Goal: Task Accomplishment & Management: Use online tool/utility

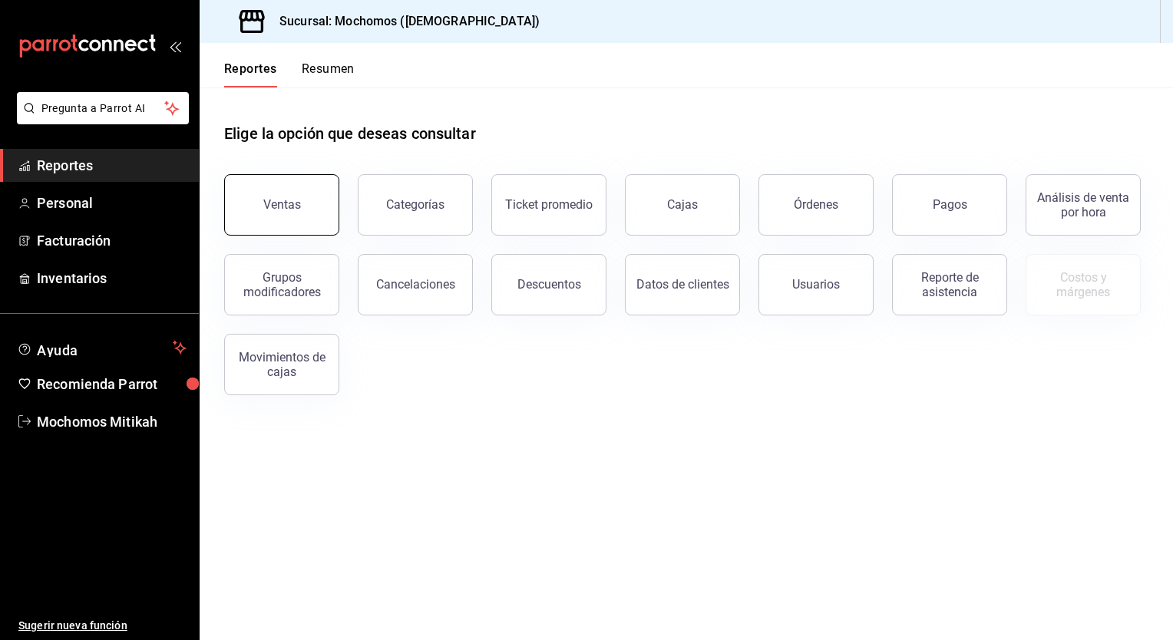
click at [298, 195] on button "Ventas" at bounding box center [281, 204] width 115 height 61
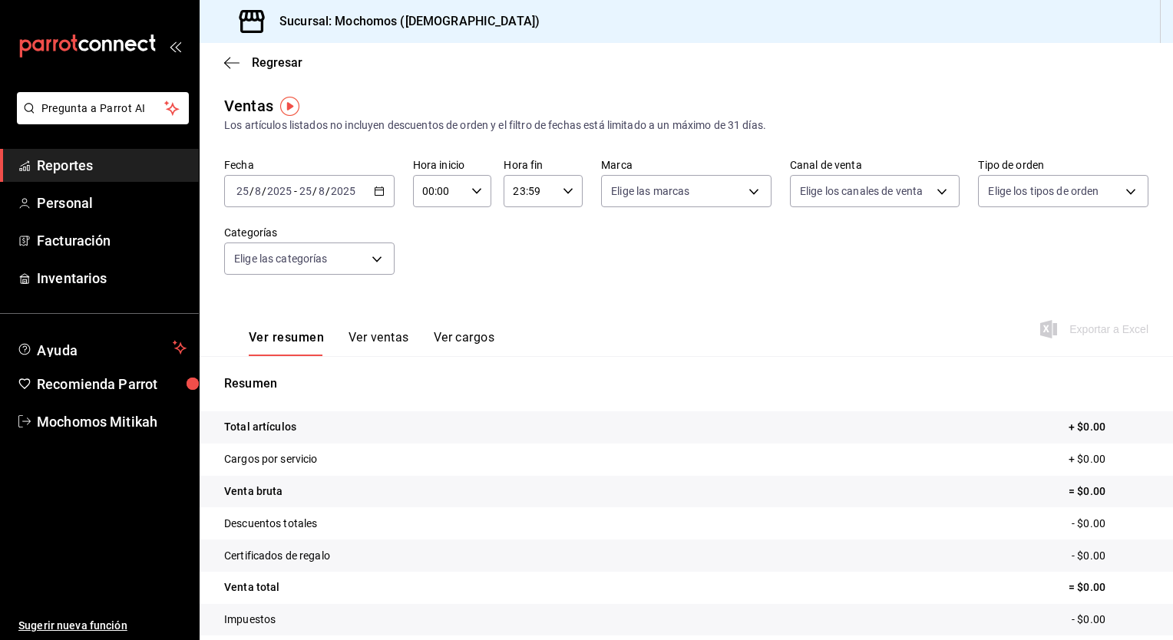
click at [374, 189] on icon "button" at bounding box center [379, 191] width 11 height 11
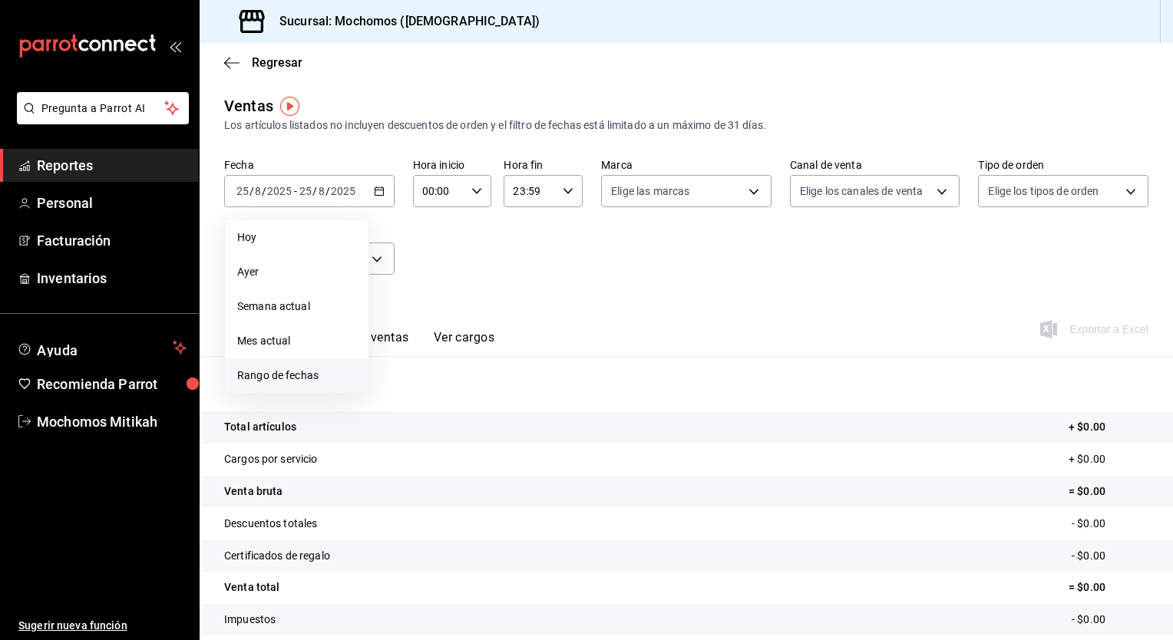
click at [304, 372] on span "Rango de fechas" at bounding box center [296, 376] width 119 height 16
click at [399, 389] on abbr "18" at bounding box center [401, 394] width 10 height 11
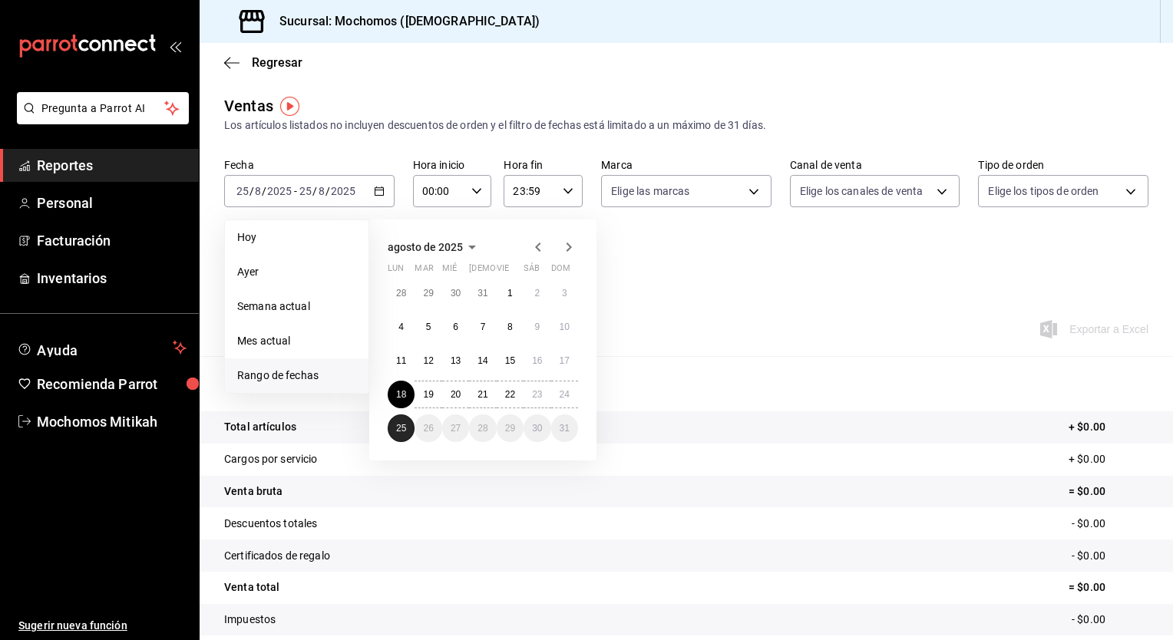
click at [401, 426] on abbr "25" at bounding box center [401, 428] width 10 height 11
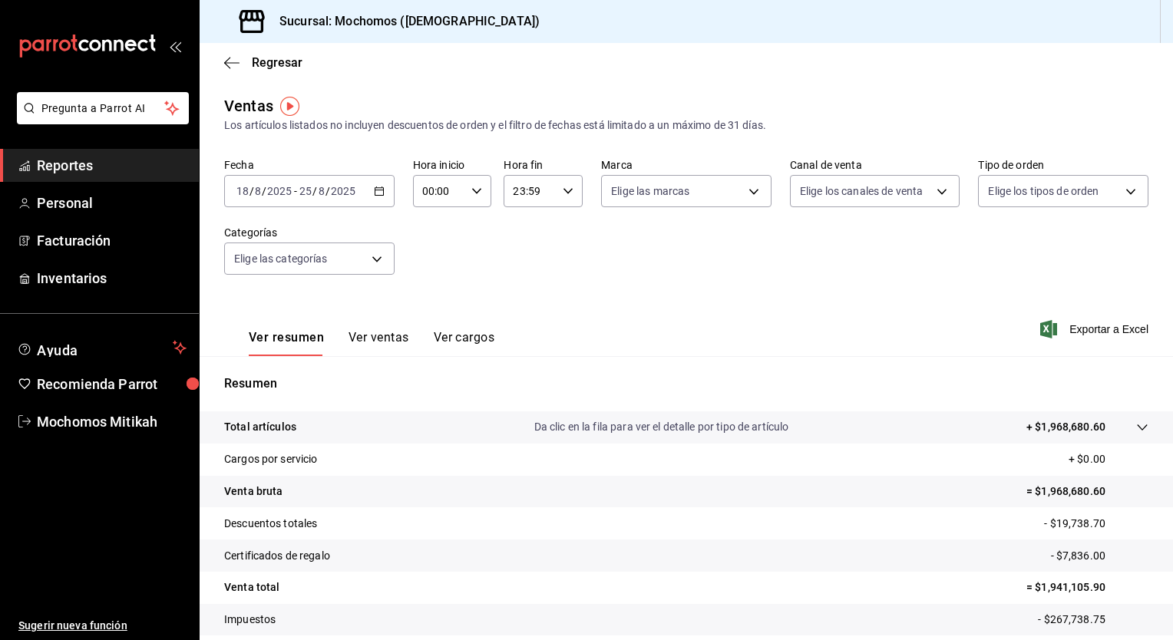
click at [473, 185] on div "00:00 Hora inicio" at bounding box center [452, 191] width 79 height 32
click at [423, 309] on span "05" at bounding box center [430, 307] width 15 height 12
type input "05:00"
click at [470, 244] on button "00" at bounding box center [469, 230] width 33 height 31
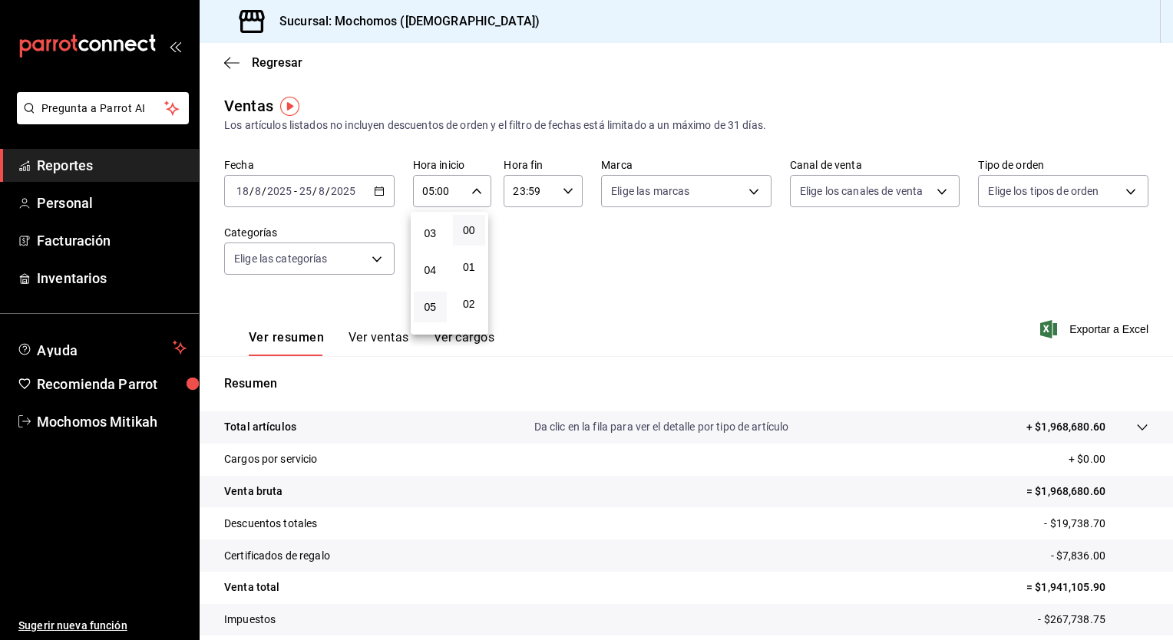
click at [562, 185] on div at bounding box center [586, 320] width 1173 height 640
click at [562, 185] on div "23:59 Hora fin" at bounding box center [543, 191] width 79 height 32
click at [519, 274] on span "05" at bounding box center [520, 275] width 15 height 12
click at [559, 237] on button "00" at bounding box center [559, 230] width 33 height 31
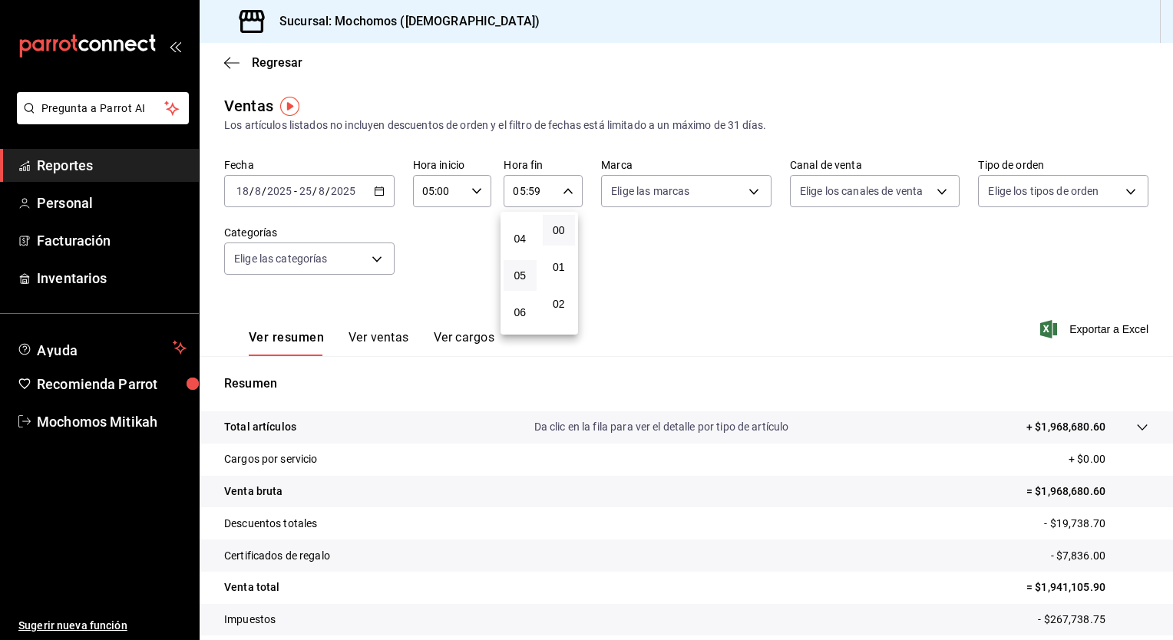
type input "05:00"
click at [619, 251] on div at bounding box center [586, 320] width 1173 height 640
click at [1065, 320] on span "Exportar a Excel" at bounding box center [1095, 329] width 105 height 18
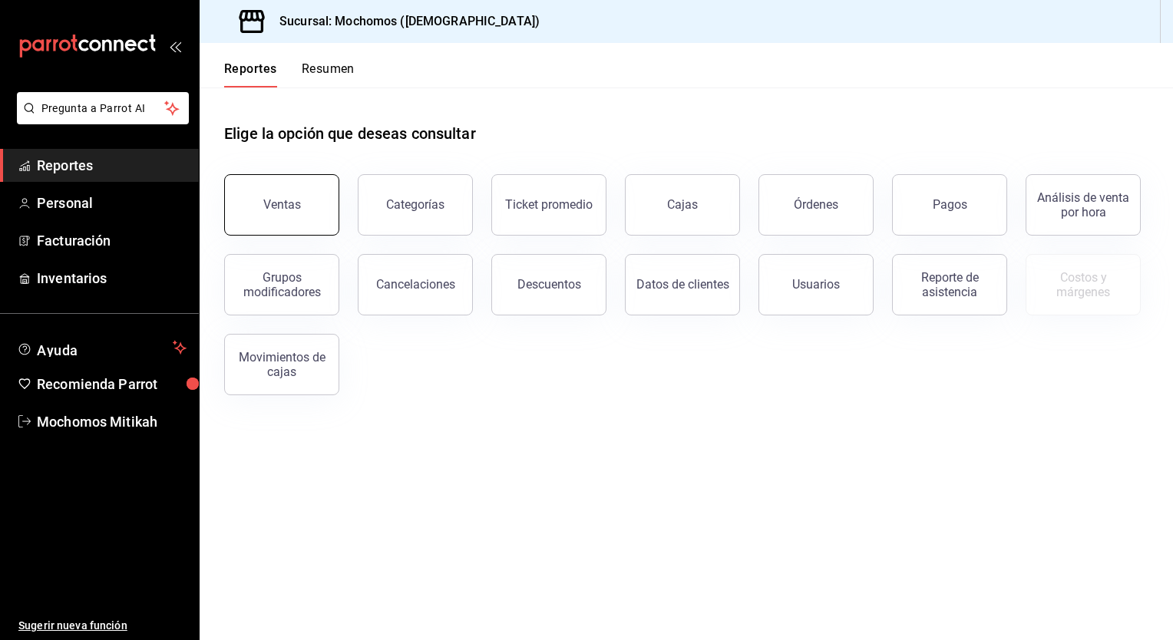
click at [273, 197] on button "Ventas" at bounding box center [281, 204] width 115 height 61
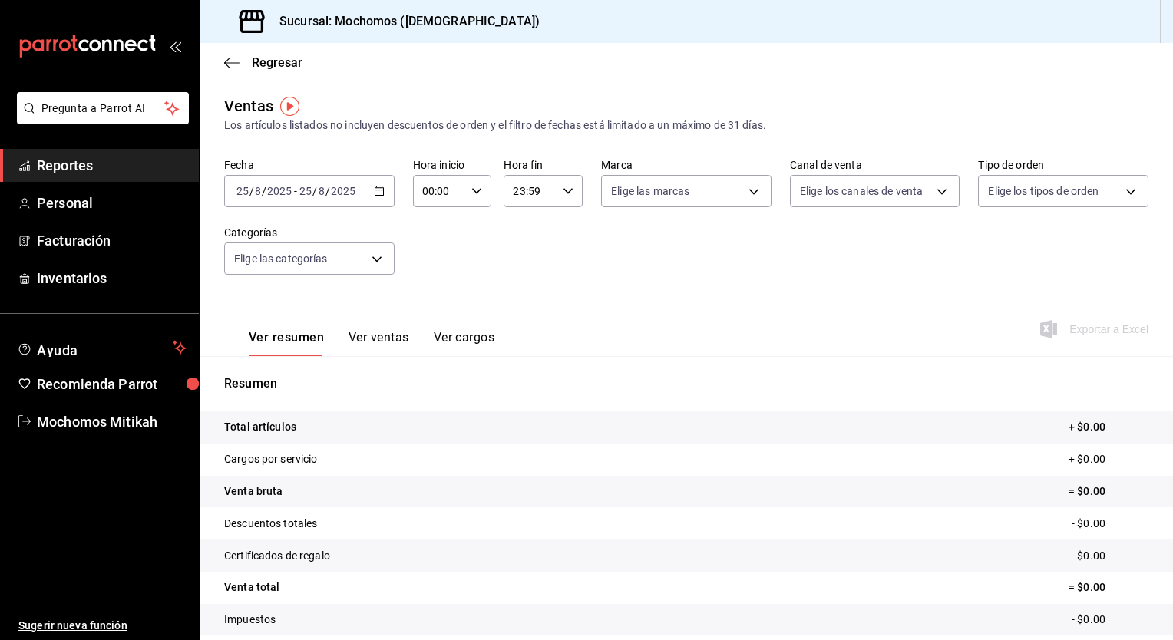
click at [376, 190] on icon "button" at bounding box center [379, 191] width 11 height 11
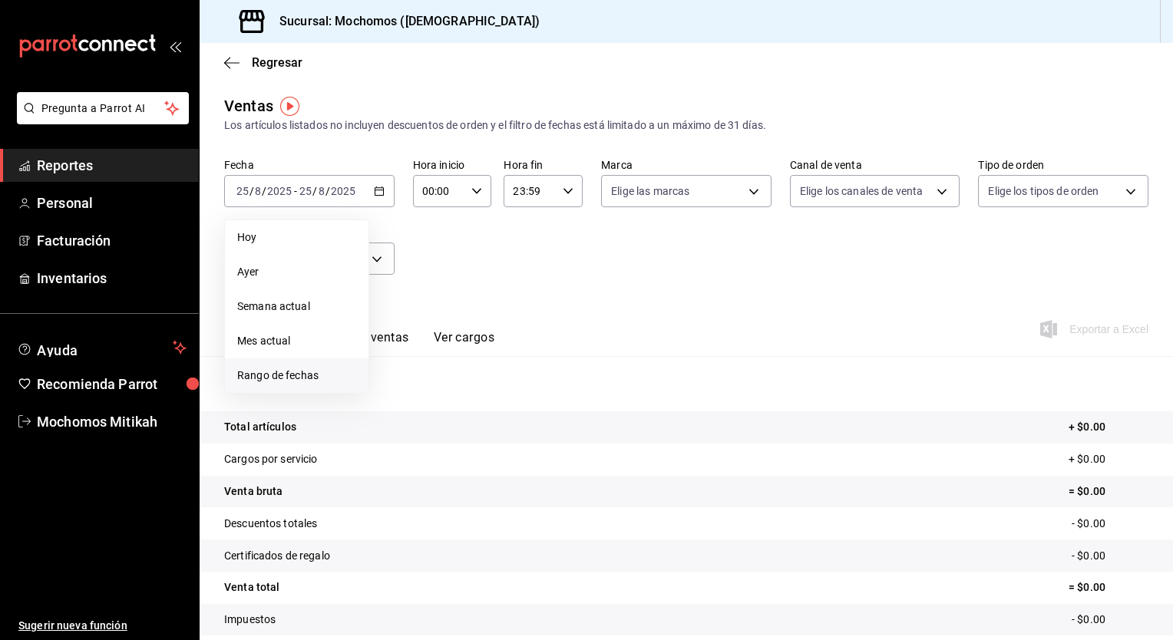
click at [312, 370] on span "Rango de fechas" at bounding box center [296, 376] width 119 height 16
click at [407, 393] on button "18" at bounding box center [401, 395] width 27 height 28
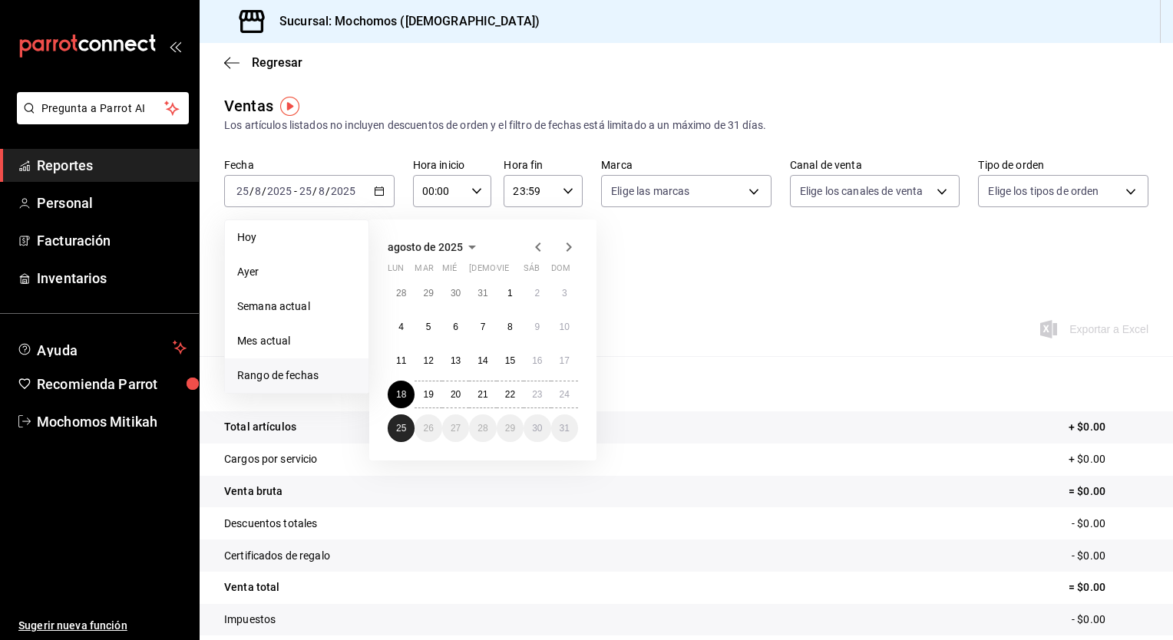
click at [403, 419] on button "25" at bounding box center [401, 429] width 27 height 28
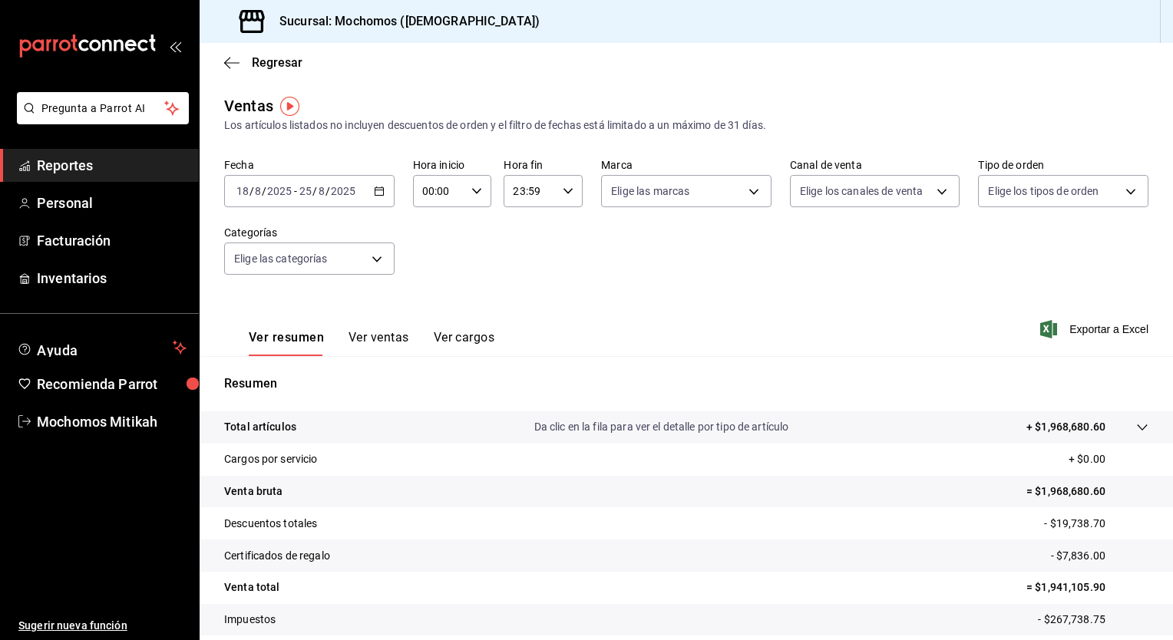
click at [481, 197] on div "00:00 Hora inicio" at bounding box center [452, 191] width 79 height 32
click at [431, 303] on button "05" at bounding box center [430, 313] width 33 height 31
type input "05:00"
click at [467, 230] on span "00" at bounding box center [469, 230] width 15 height 12
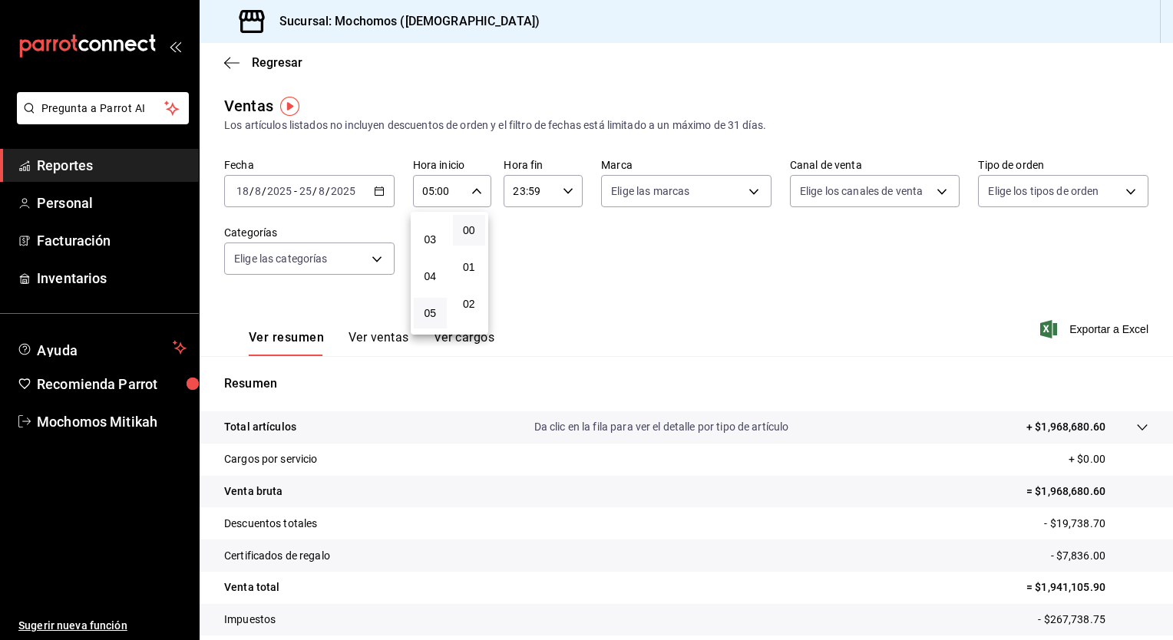
click at [523, 232] on div at bounding box center [586, 320] width 1173 height 640
click at [556, 201] on div "23:59 Hora fin" at bounding box center [543, 191] width 79 height 32
click at [519, 277] on button "05" at bounding box center [520, 287] width 33 height 31
click at [561, 236] on span "00" at bounding box center [559, 230] width 15 height 12
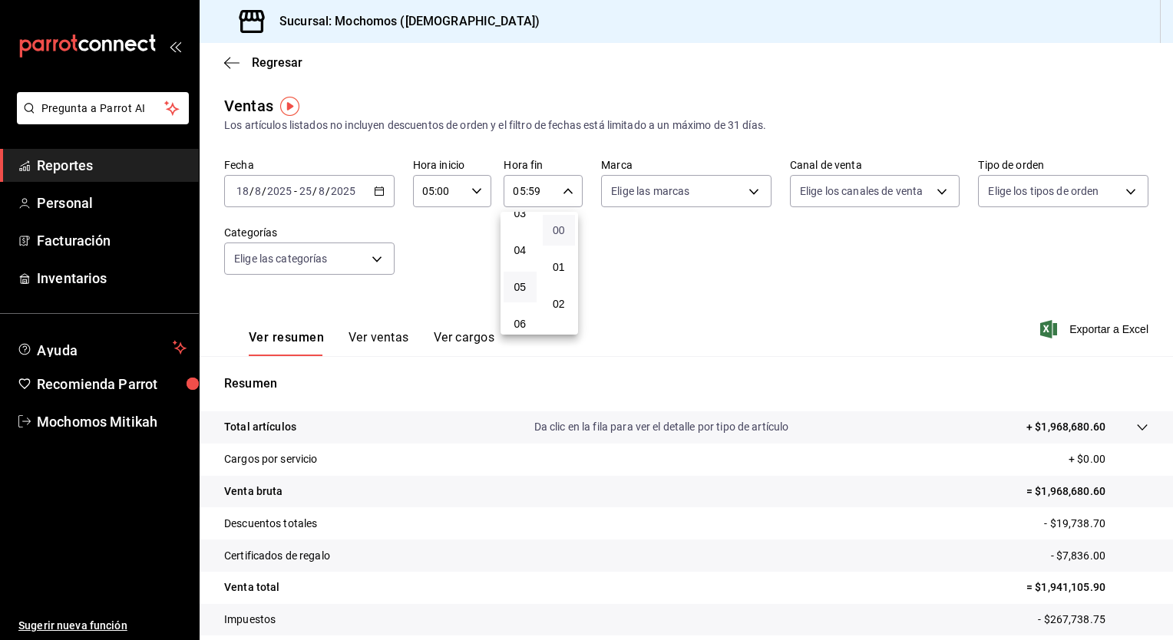
type input "05:00"
click at [653, 265] on div at bounding box center [586, 320] width 1173 height 640
click at [1054, 322] on span "Exportar a Excel" at bounding box center [1095, 329] width 105 height 18
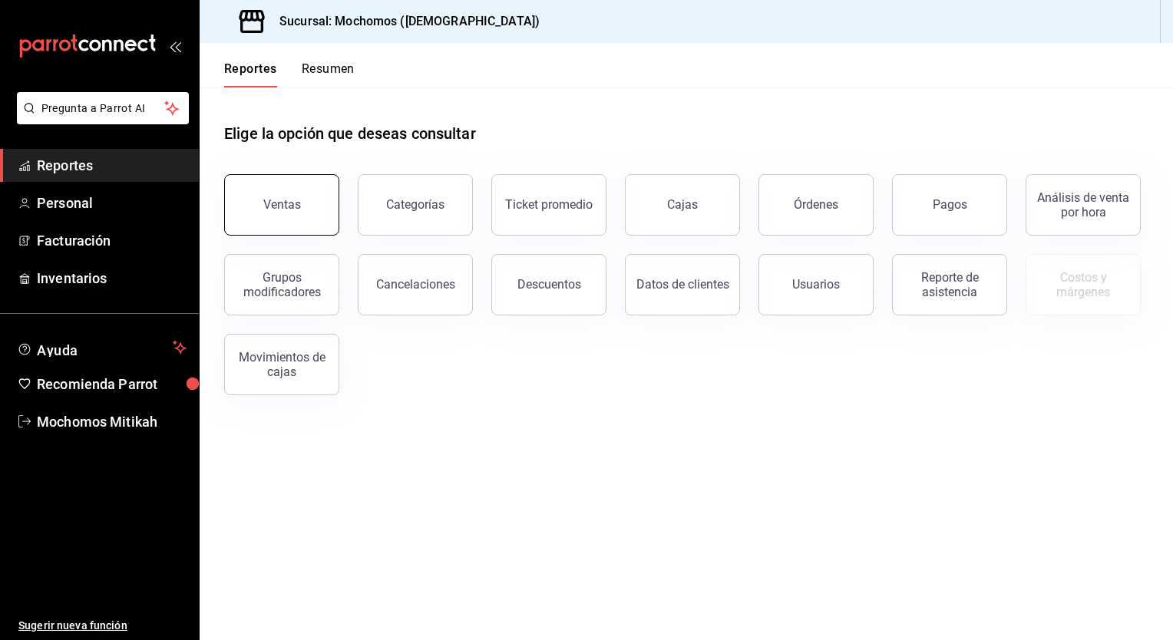
click at [273, 200] on div "Ventas" at bounding box center [282, 204] width 38 height 15
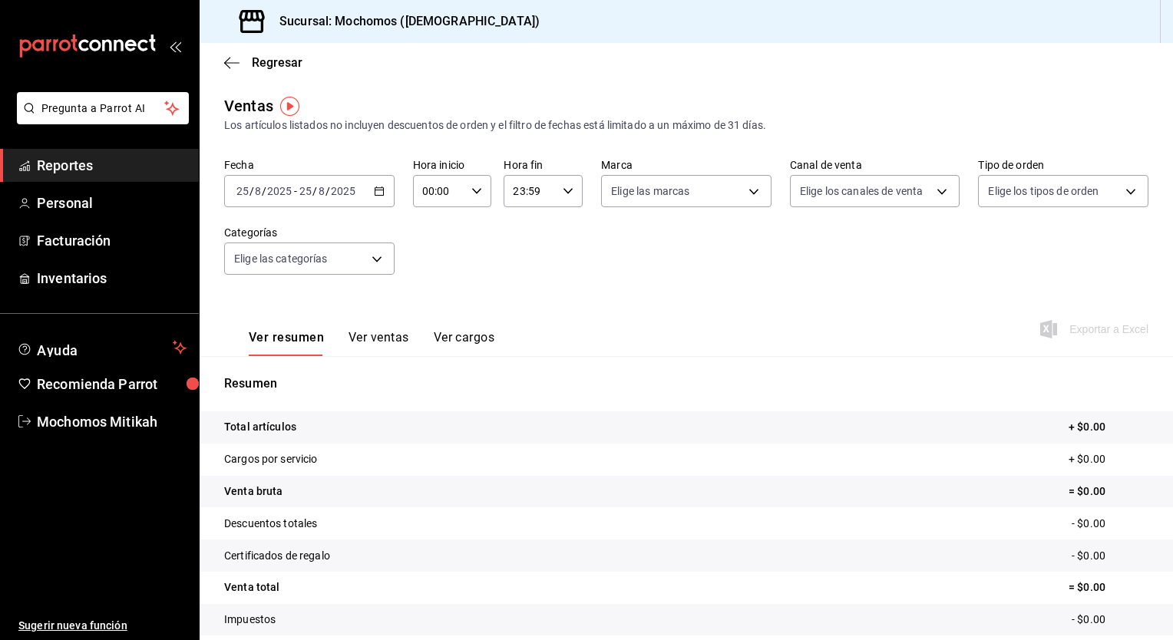
click at [378, 199] on div "[DATE] [DATE] - [DATE] [DATE]" at bounding box center [309, 191] width 170 height 32
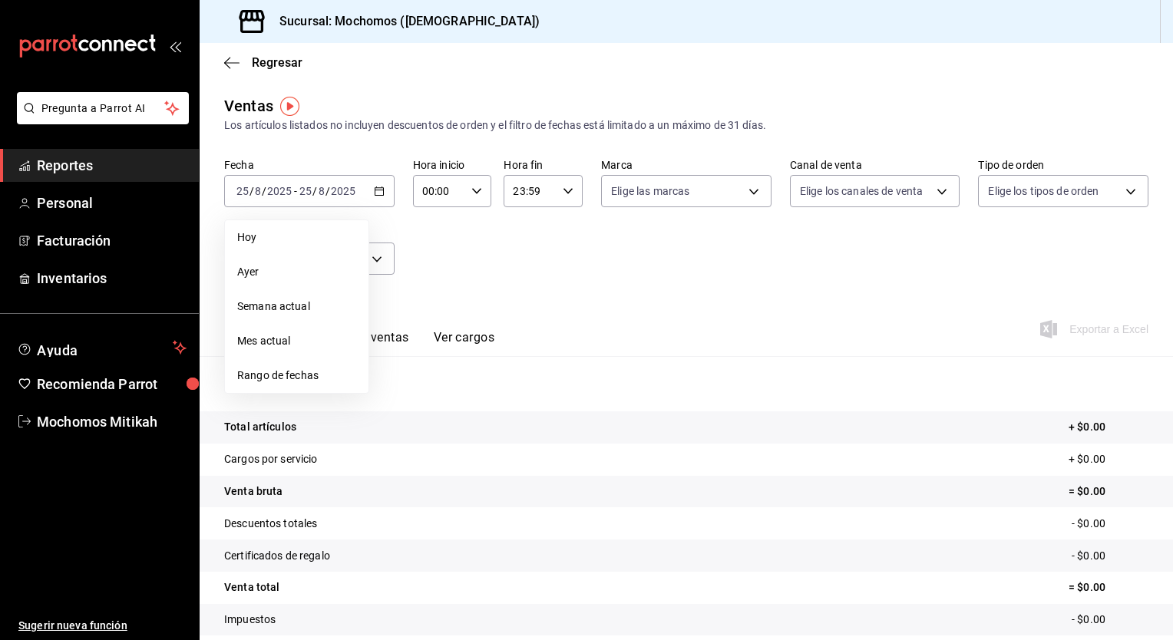
click at [659, 273] on div "Fecha [DATE] [DATE] - [DATE] [DATE] [DATE] [DATE] Semana actual Mes actual Rang…" at bounding box center [686, 225] width 924 height 135
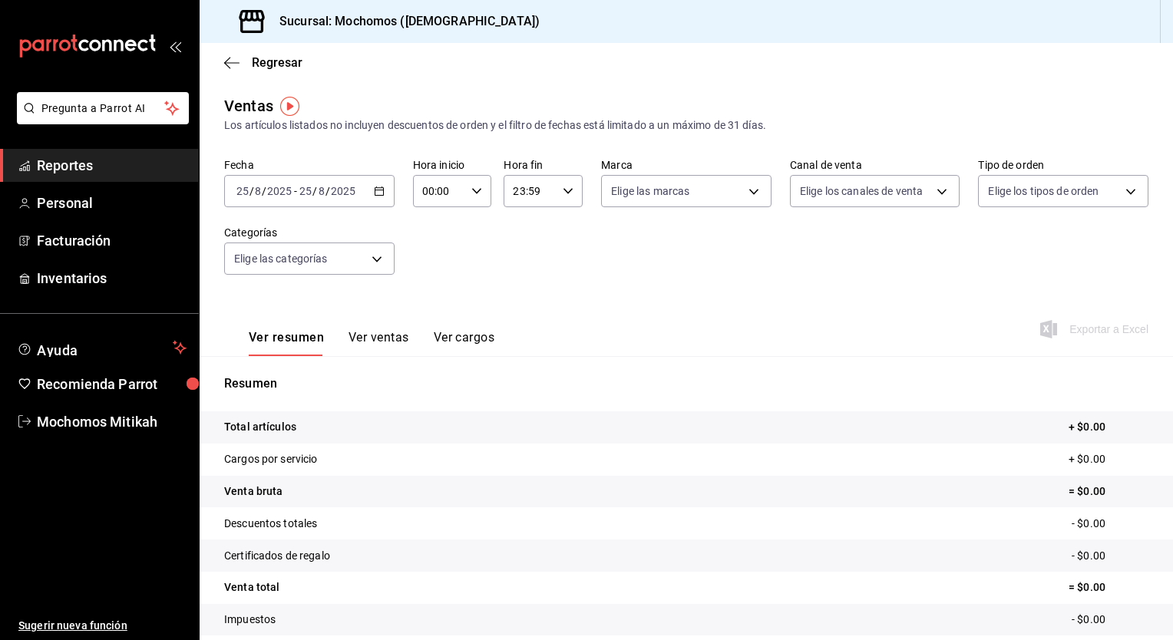
click at [375, 190] on \(Stroke\) "button" at bounding box center [379, 190] width 8 height 1
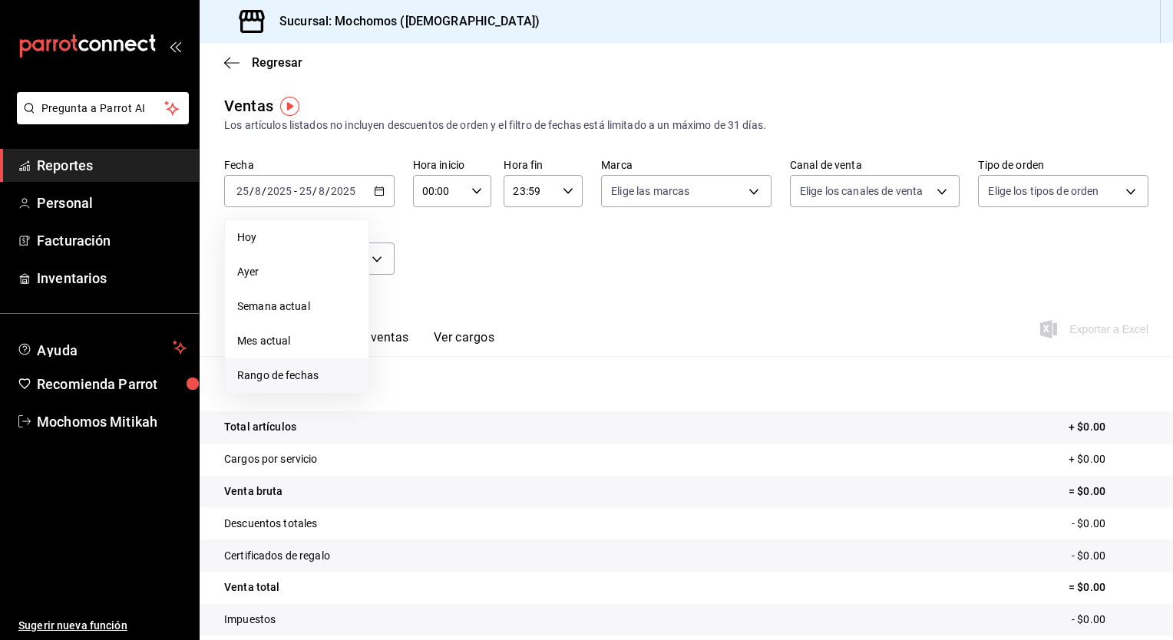
click at [273, 382] on span "Rango de fechas" at bounding box center [296, 376] width 119 height 16
click at [408, 393] on button "18" at bounding box center [401, 395] width 27 height 28
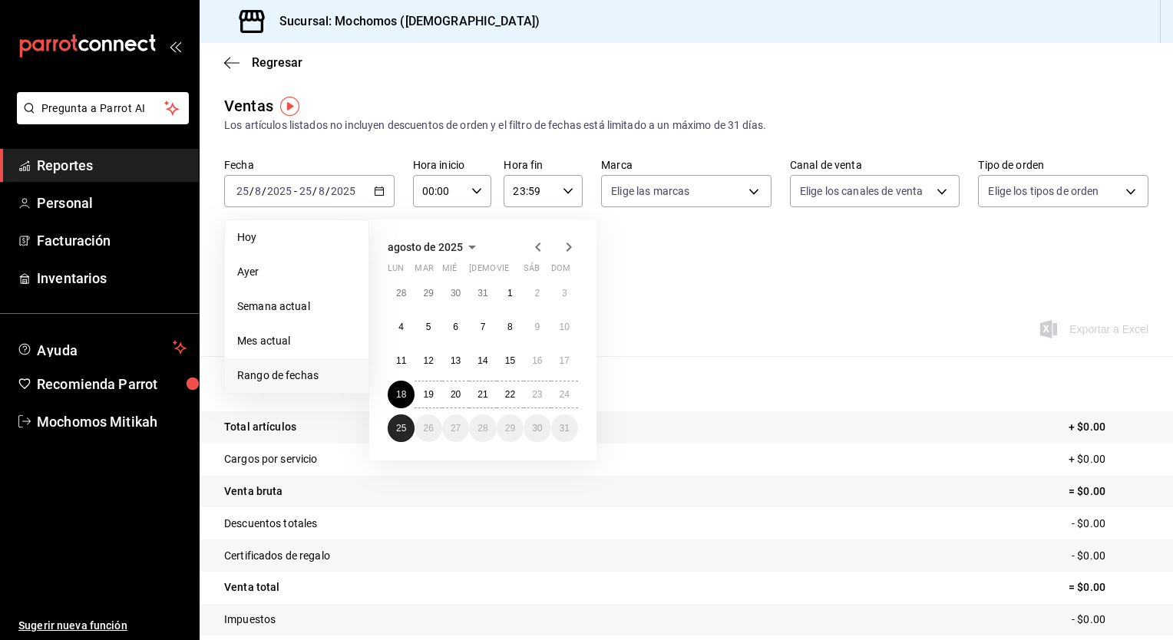
click at [401, 426] on abbr "25" at bounding box center [401, 428] width 10 height 11
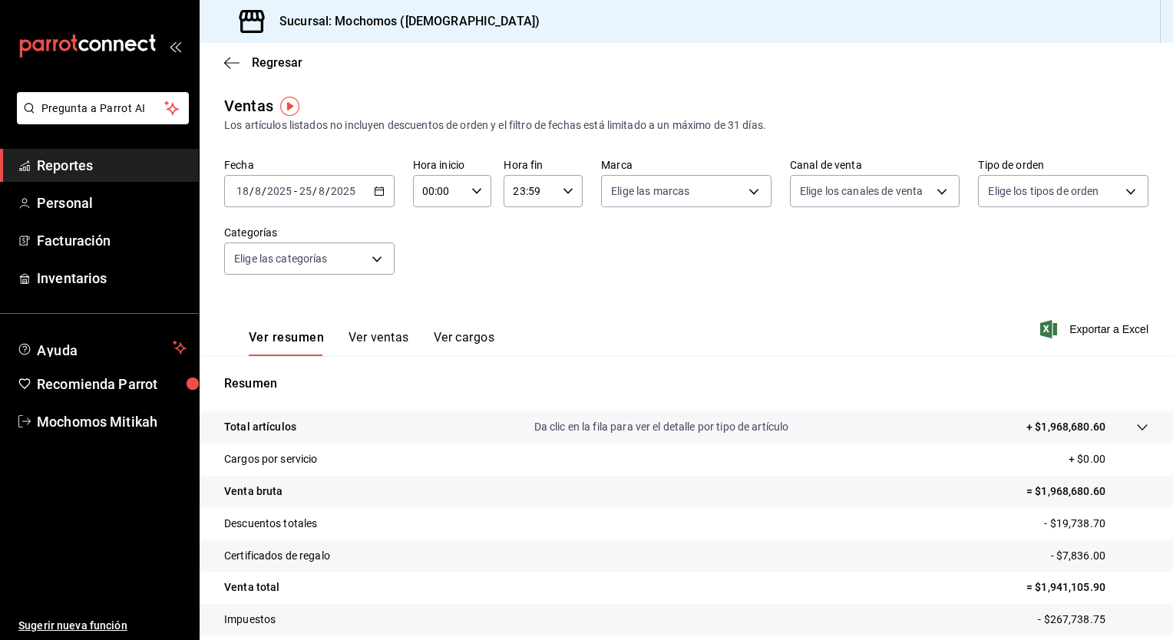
click at [474, 195] on icon "button" at bounding box center [476, 191] width 11 height 11
click at [429, 289] on button "02" at bounding box center [430, 304] width 33 height 31
type input "02:00"
click at [436, 290] on span "05" at bounding box center [430, 292] width 15 height 12
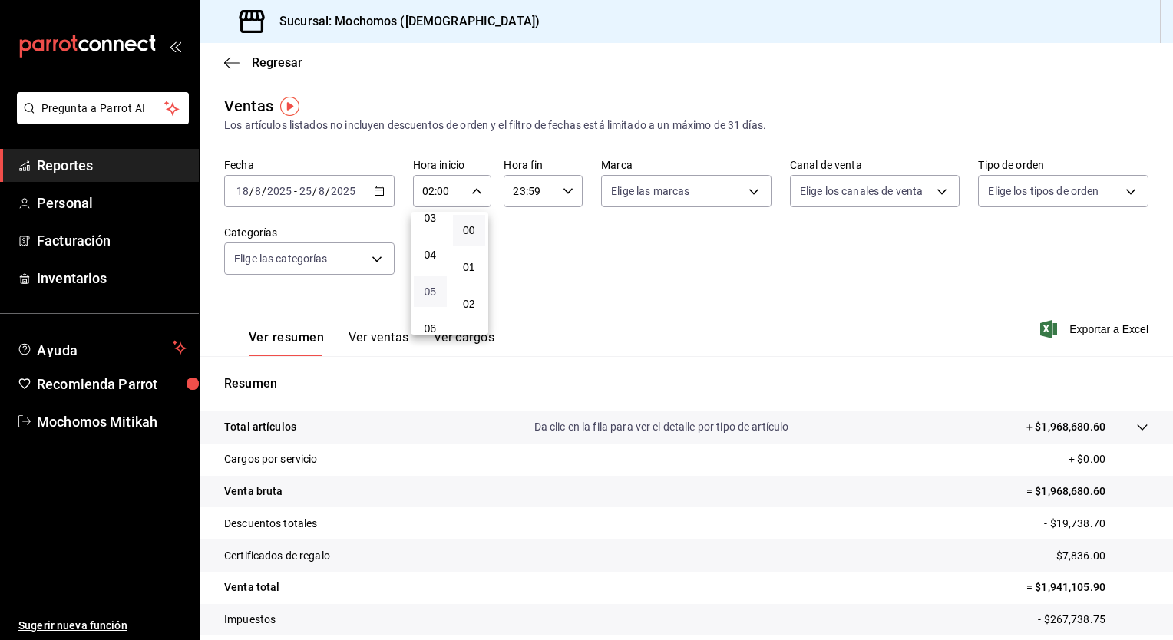
type input "05:00"
click at [528, 203] on div at bounding box center [586, 320] width 1173 height 640
click at [528, 203] on input "23:59" at bounding box center [530, 191] width 53 height 31
click at [511, 266] on button "22" at bounding box center [520, 279] width 33 height 31
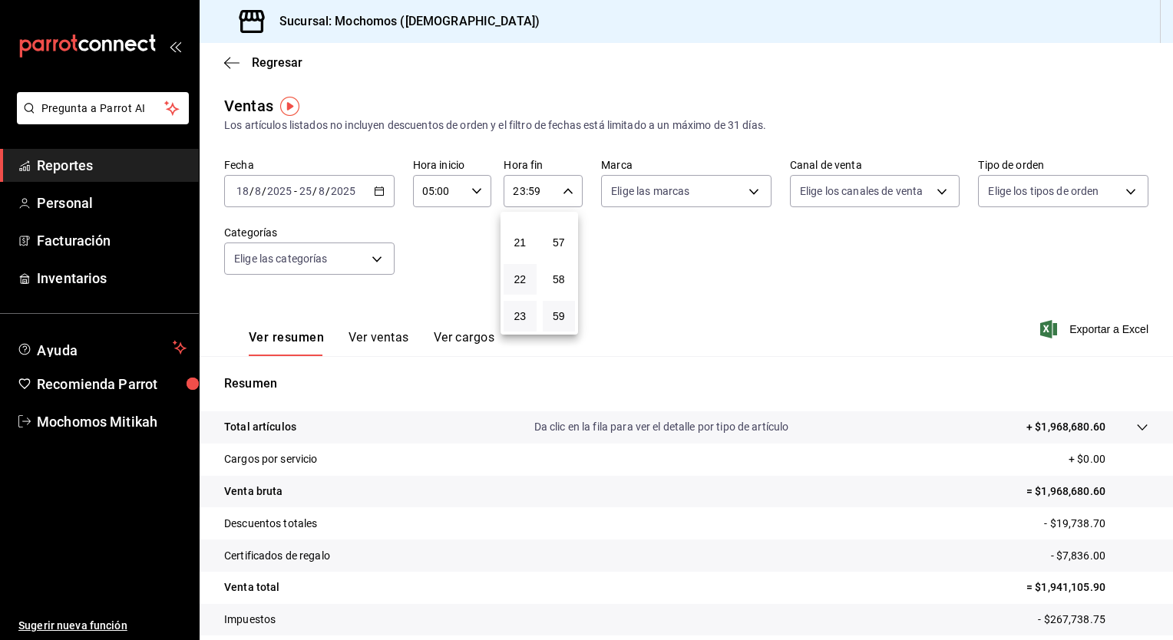
type input "22:59"
click at [529, 279] on button "05" at bounding box center [520, 283] width 33 height 31
click at [562, 257] on div "57" at bounding box center [559, 242] width 39 height 37
click at [559, 264] on button "58" at bounding box center [559, 279] width 33 height 31
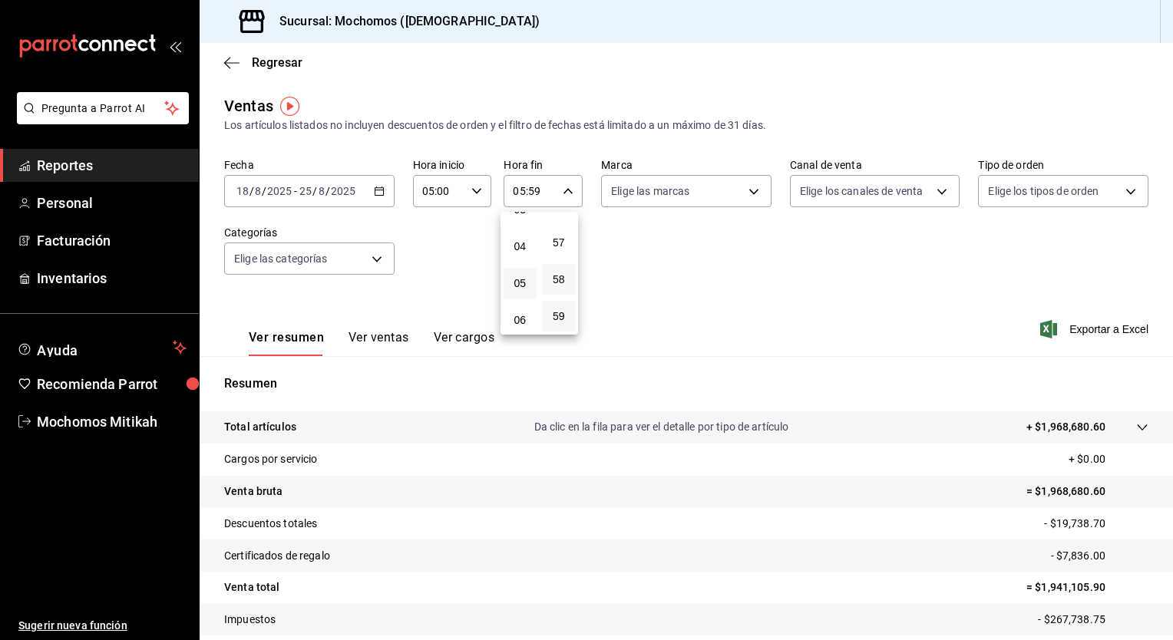
type input "05:58"
click at [559, 237] on button "00" at bounding box center [559, 230] width 33 height 31
type input "05:00"
click at [646, 263] on div at bounding box center [586, 320] width 1173 height 640
click at [1077, 332] on span "Exportar a Excel" at bounding box center [1095, 329] width 105 height 18
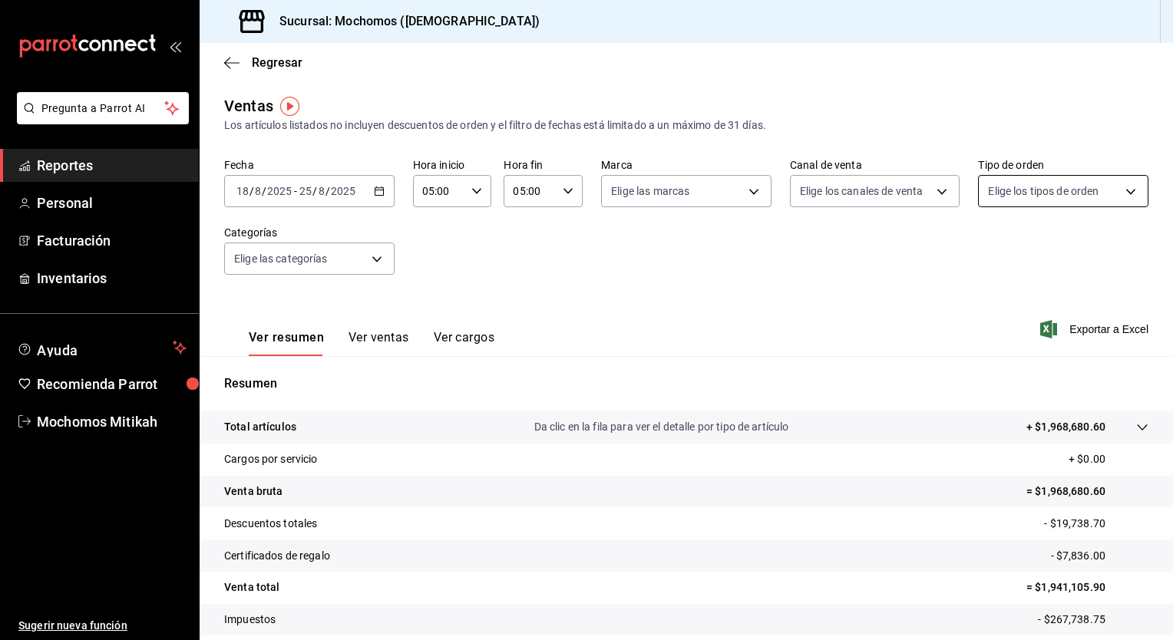
click at [1128, 187] on body "Pregunta a Parrot AI Reportes Personal Facturación Inventarios Ayuda Recomienda…" at bounding box center [586, 320] width 1173 height 640
click at [1128, 187] on div at bounding box center [586, 320] width 1173 height 640
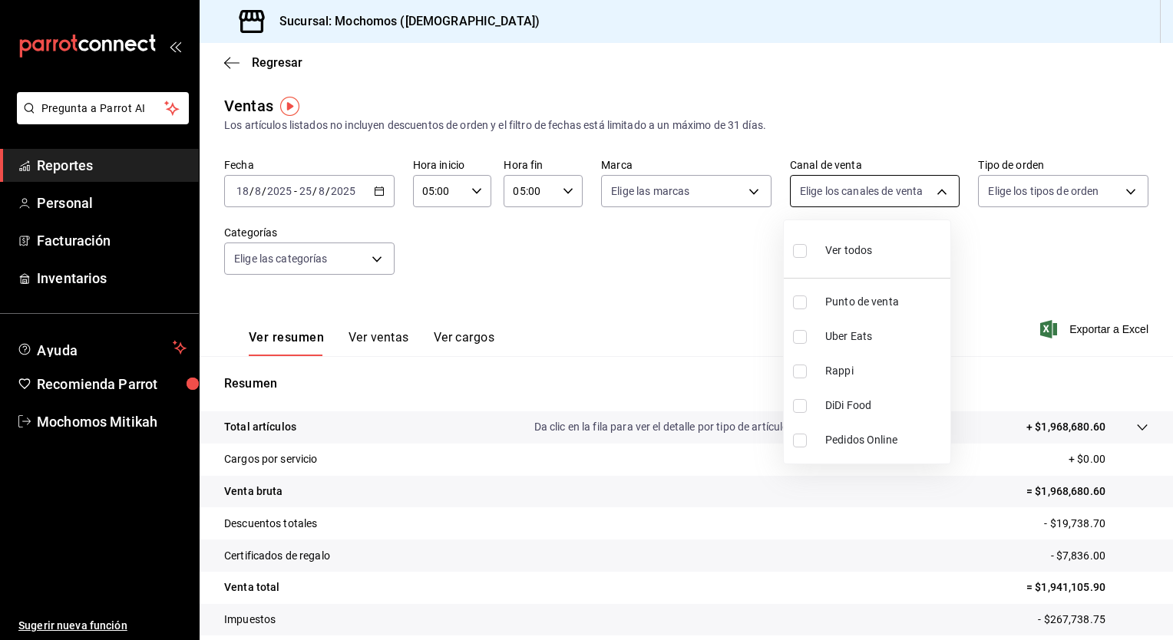
click at [933, 194] on body "Pregunta a Parrot AI Reportes Personal Facturación Inventarios Ayuda Recomienda…" at bounding box center [586, 320] width 1173 height 640
click at [933, 194] on div at bounding box center [586, 320] width 1173 height 640
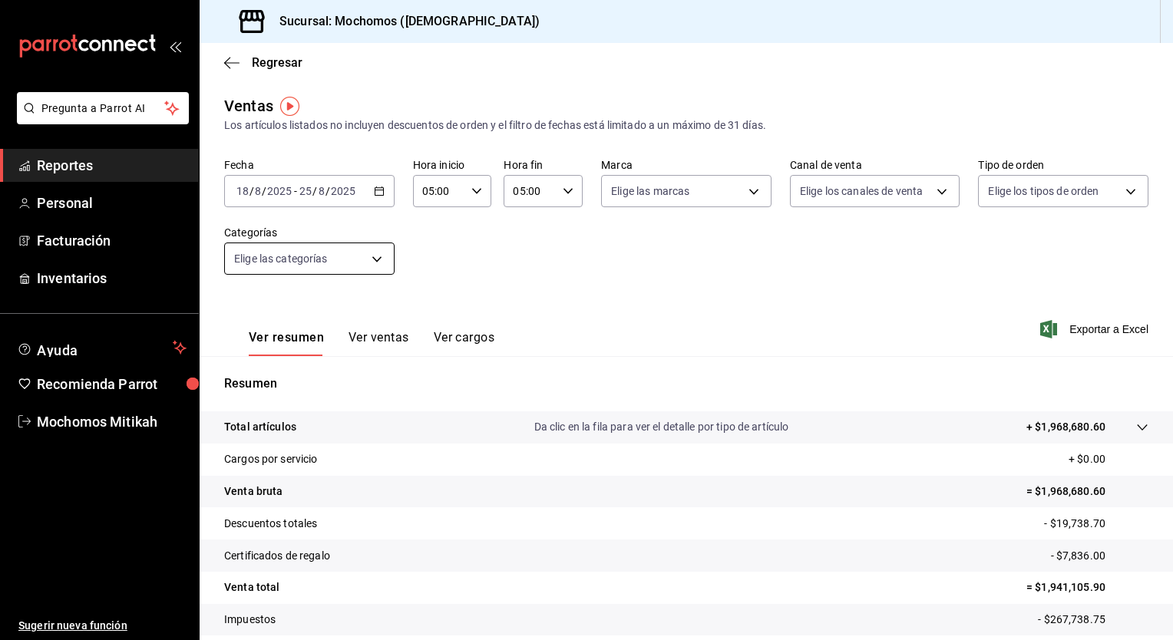
click at [372, 260] on body "Pregunta a Parrot AI Reportes Personal Facturación Inventarios Ayuda Recomienda…" at bounding box center [586, 320] width 1173 height 640
